Goal: Transaction & Acquisition: Purchase product/service

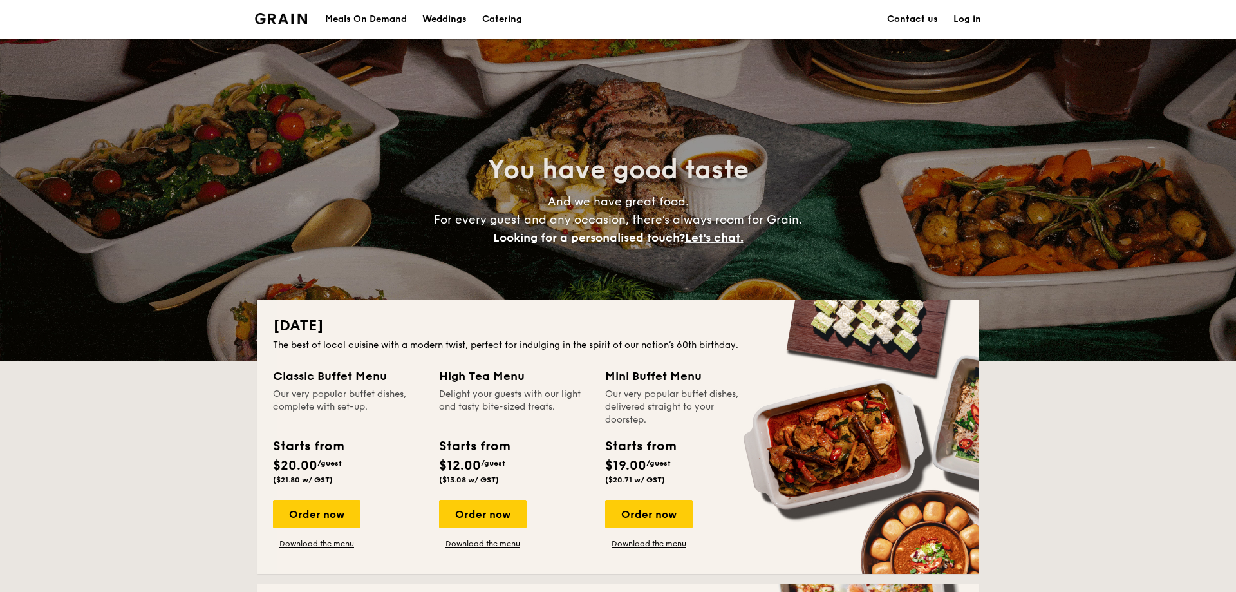
scroll to position [66, 0]
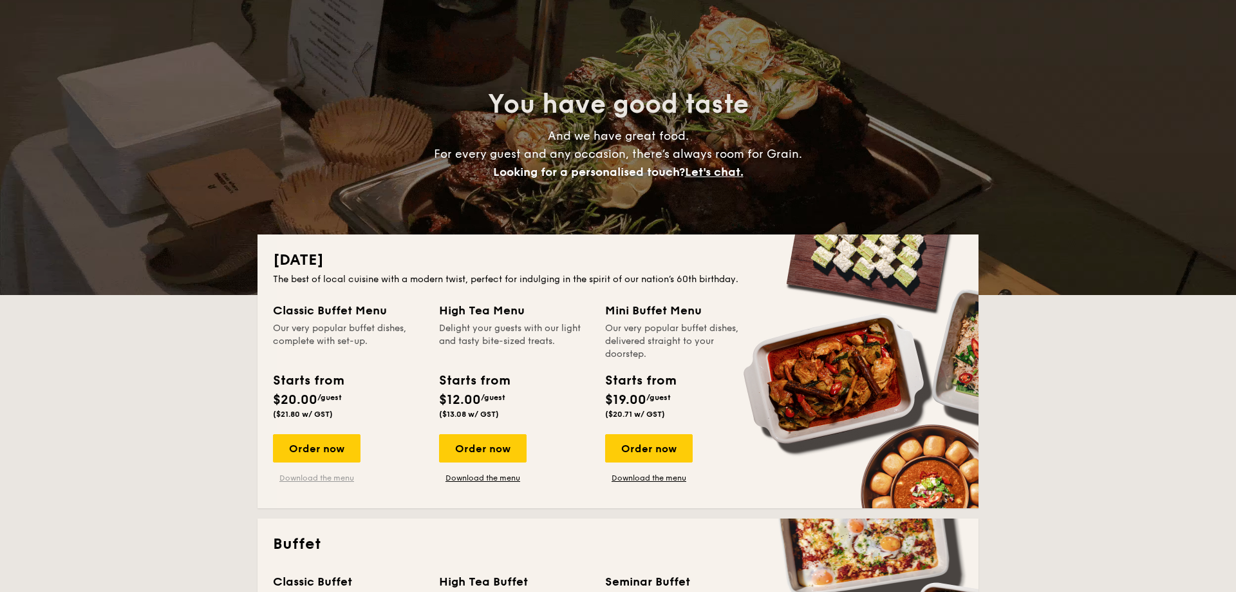
click at [343, 476] on link "Download the menu" at bounding box center [317, 478] width 88 height 10
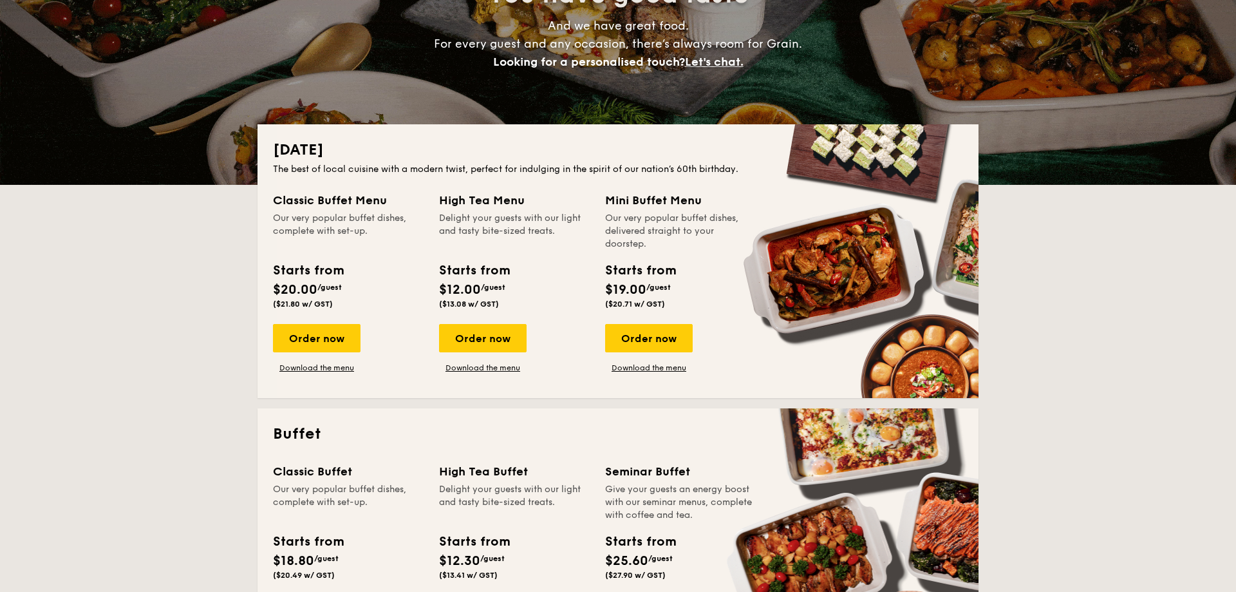
scroll to position [197, 0]
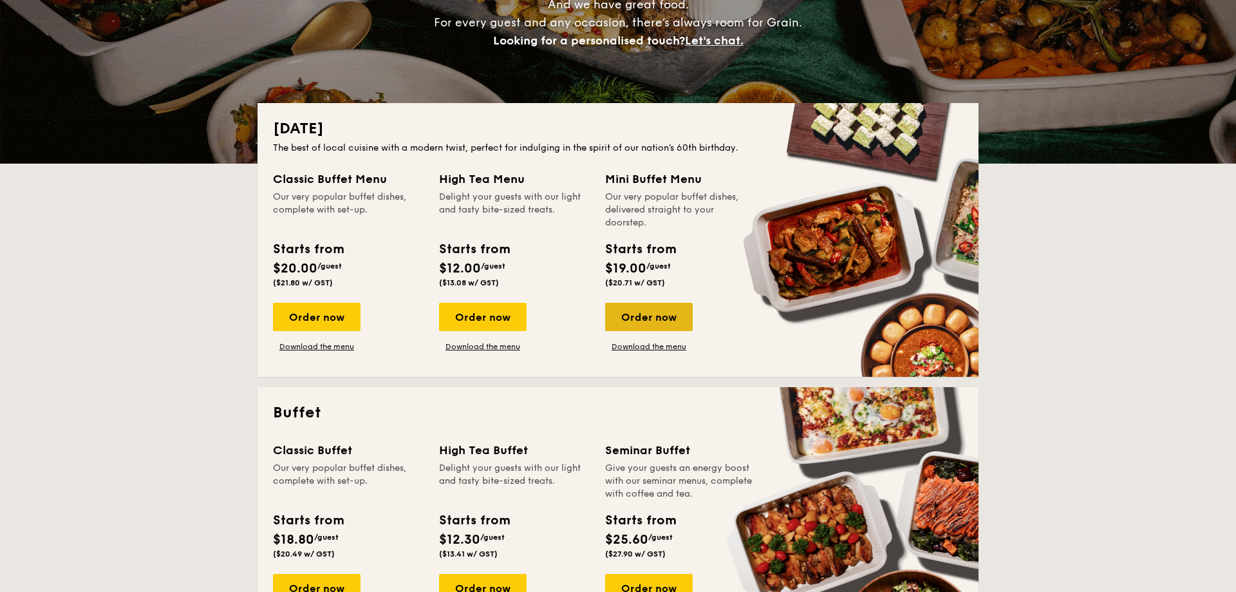
click at [671, 315] on div "Order now" at bounding box center [649, 317] width 88 height 28
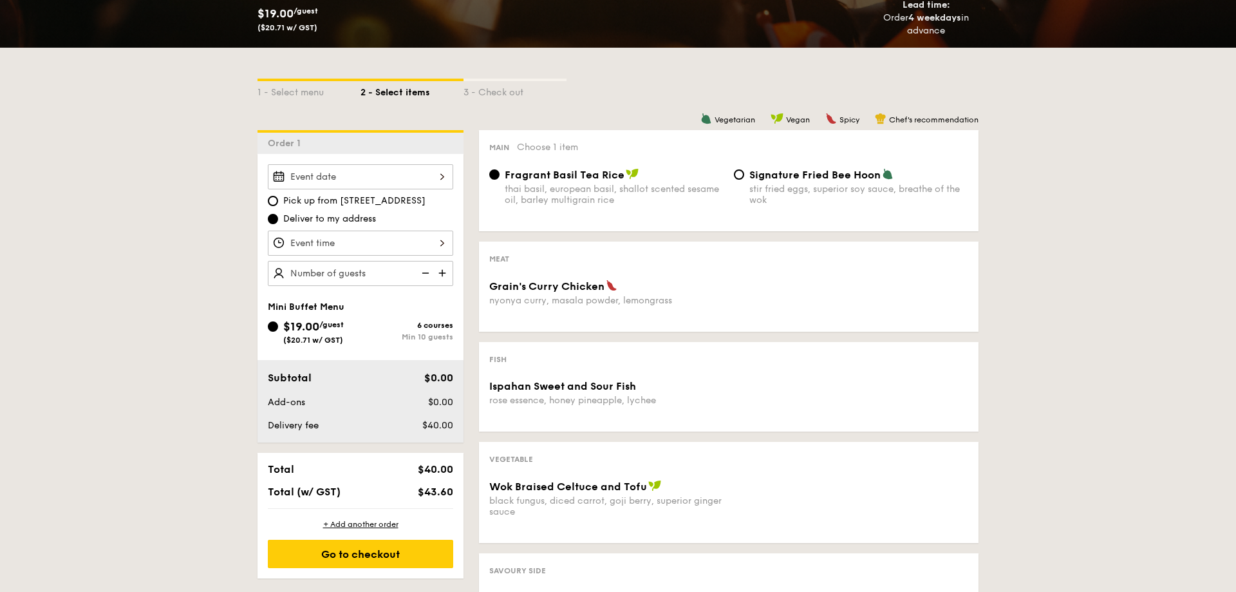
scroll to position [263, 0]
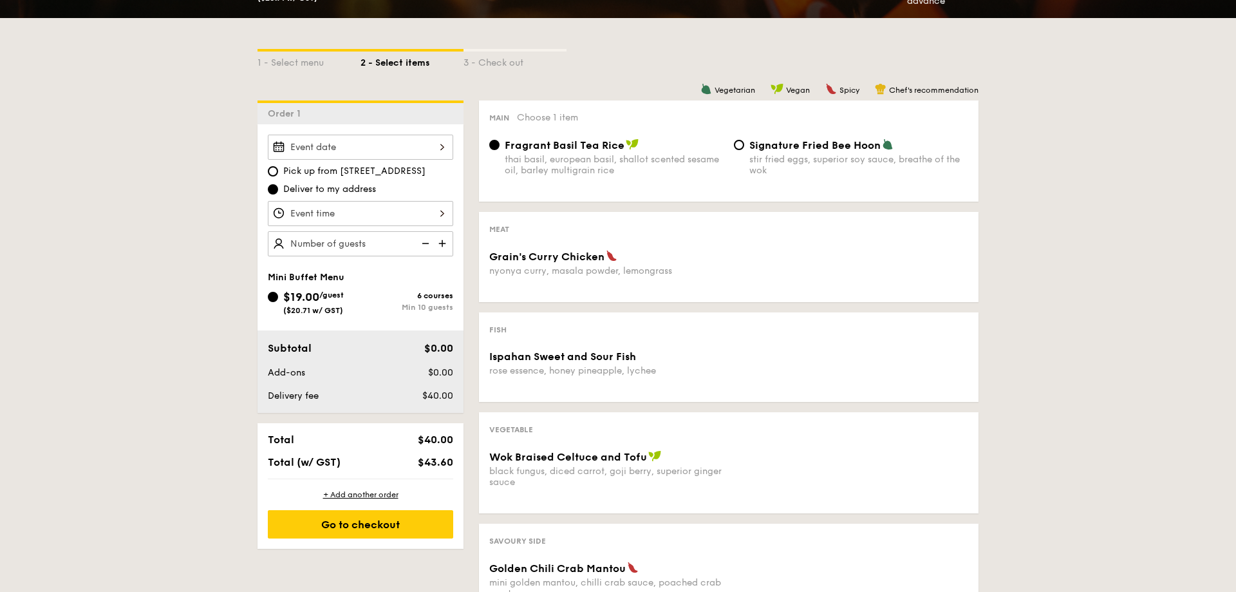
click at [437, 146] on div at bounding box center [360, 147] width 185 height 25
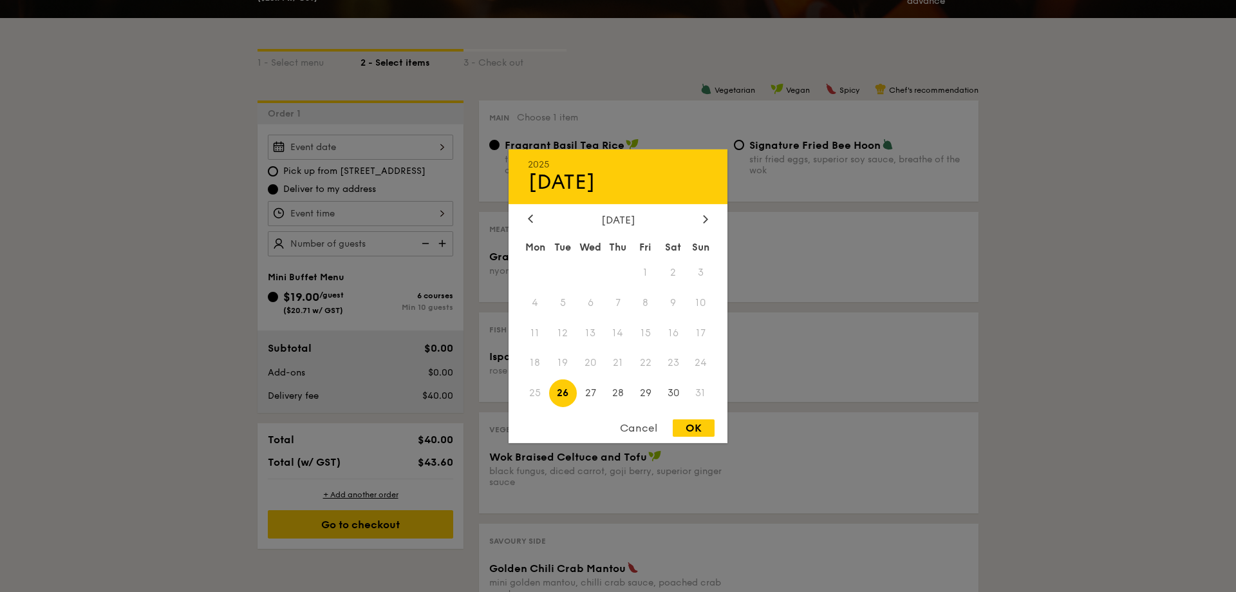
click at [437, 147] on div at bounding box center [618, 296] width 1236 height 592
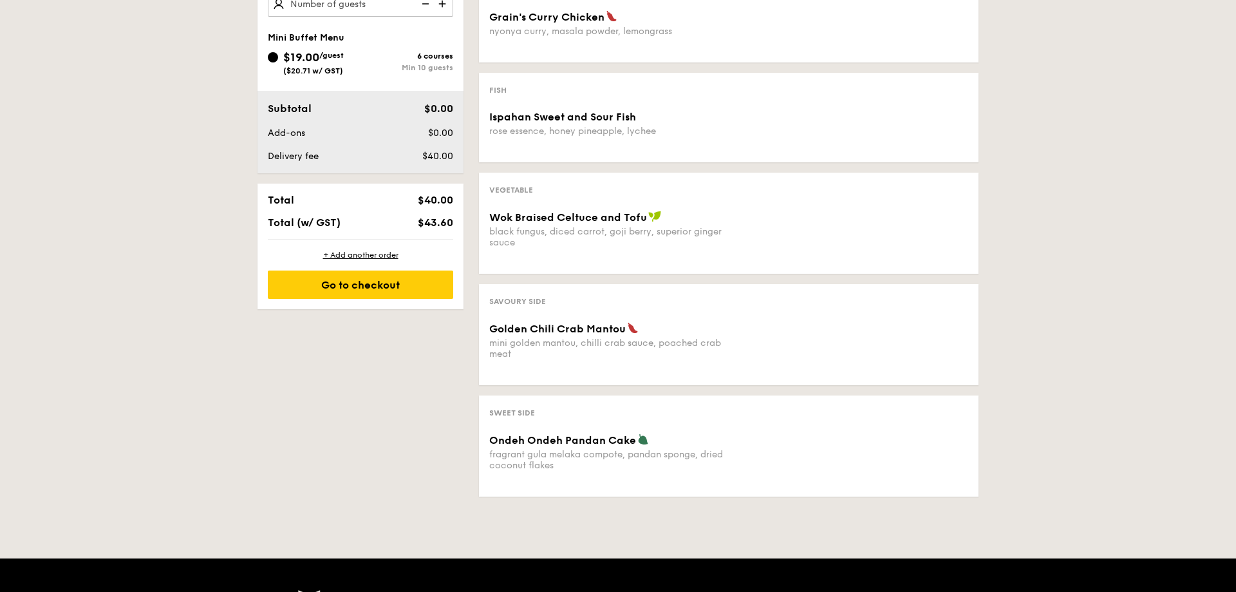
scroll to position [525, 0]
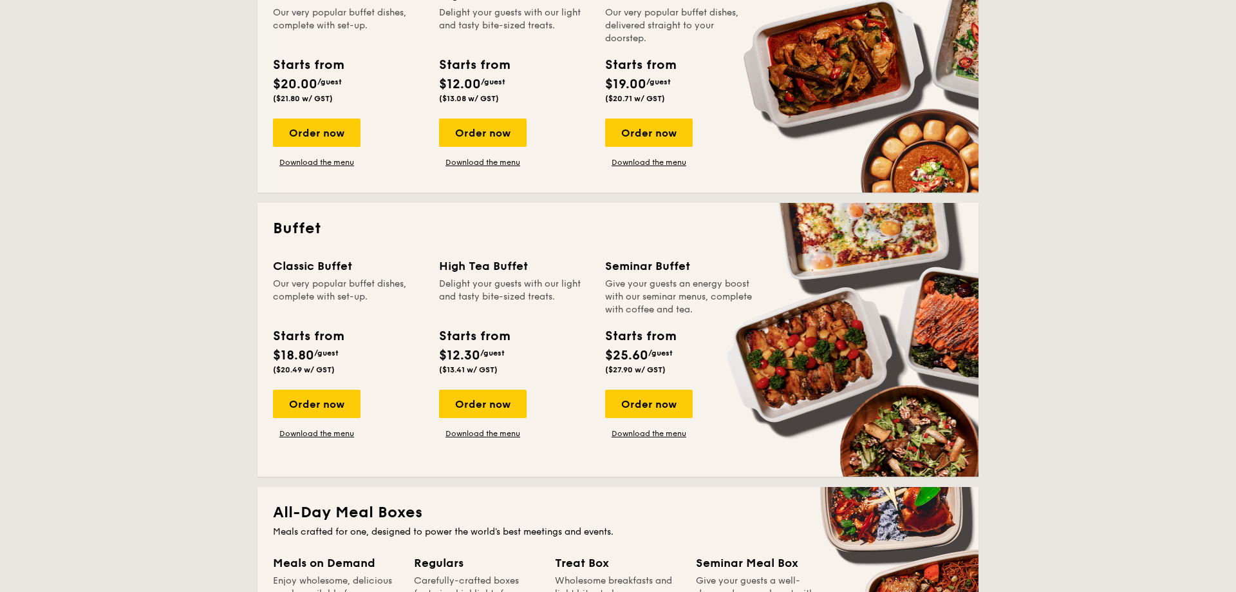
scroll to position [394, 0]
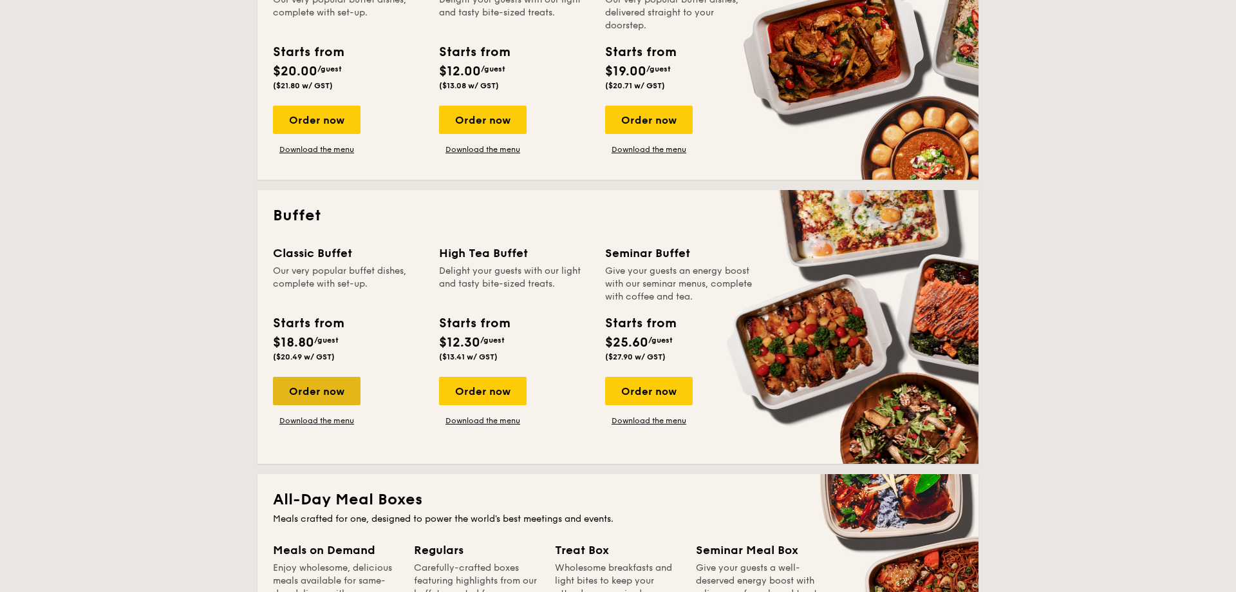
click at [337, 388] on div "Order now" at bounding box center [317, 391] width 88 height 28
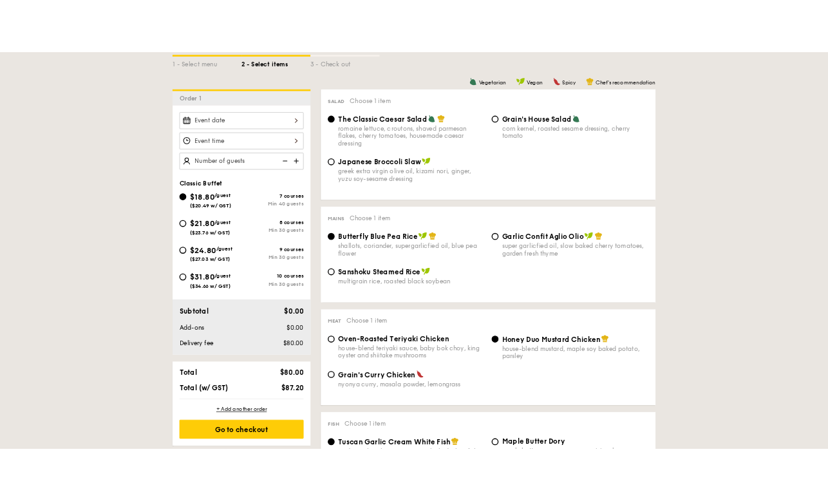
scroll to position [263, 0]
